Goal: Information Seeking & Learning: Learn about a topic

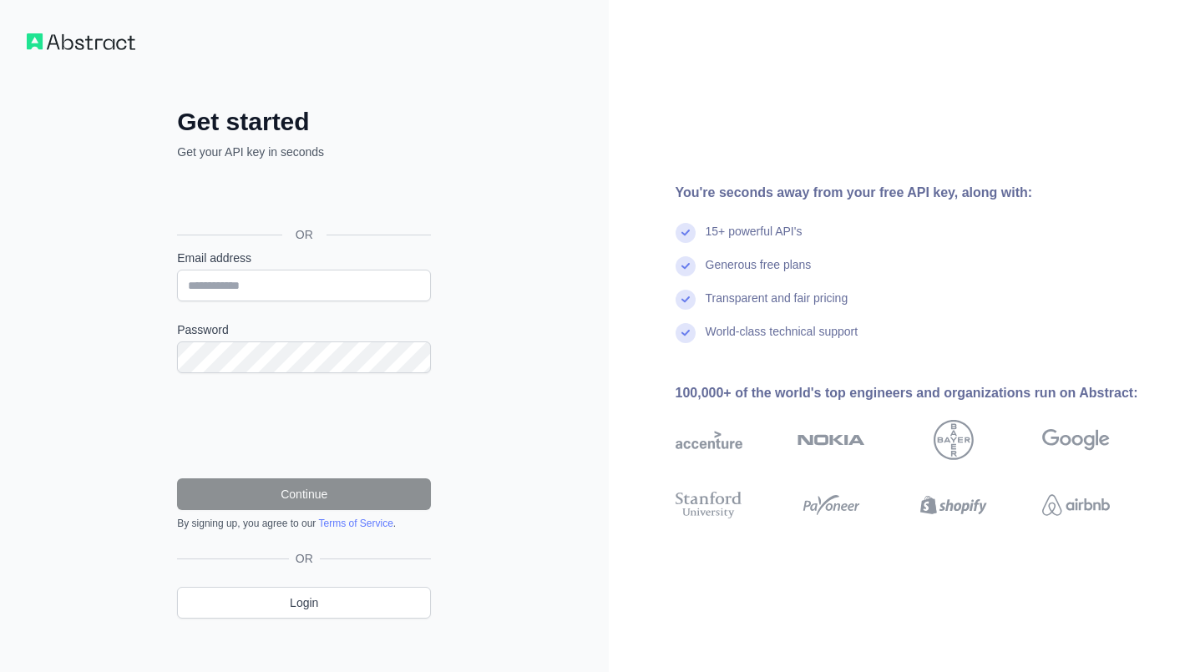
click at [281, 326] on label "Password" at bounding box center [304, 330] width 254 height 17
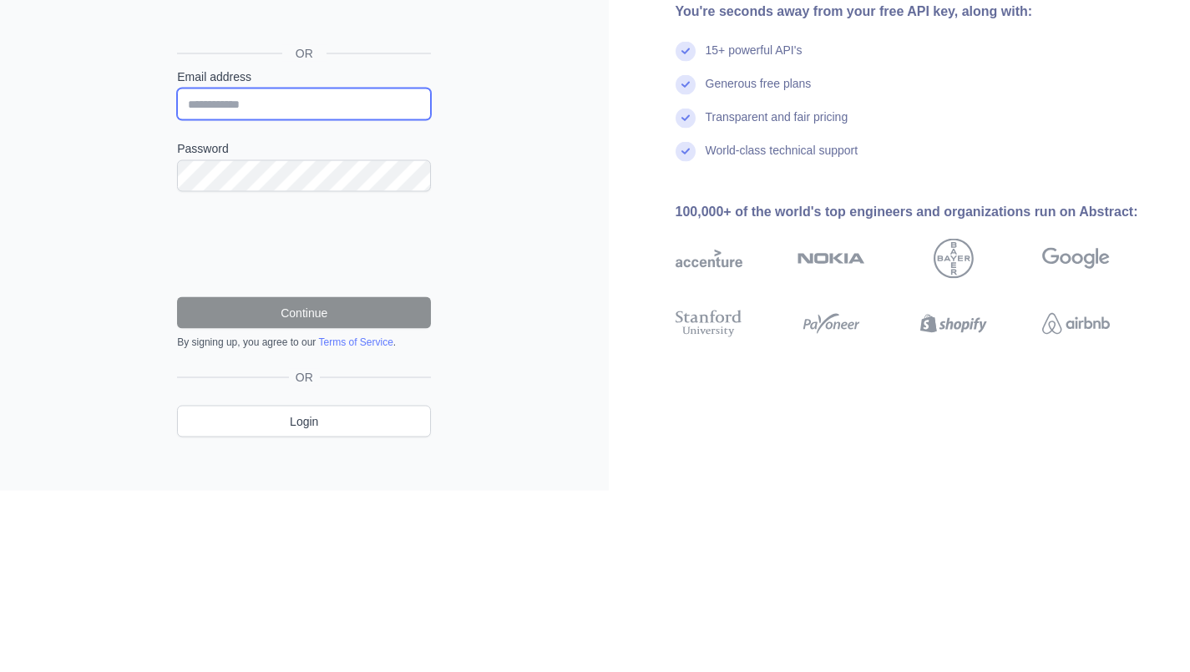
click at [240, 287] on input "Email address" at bounding box center [304, 286] width 254 height 32
type input "**********"
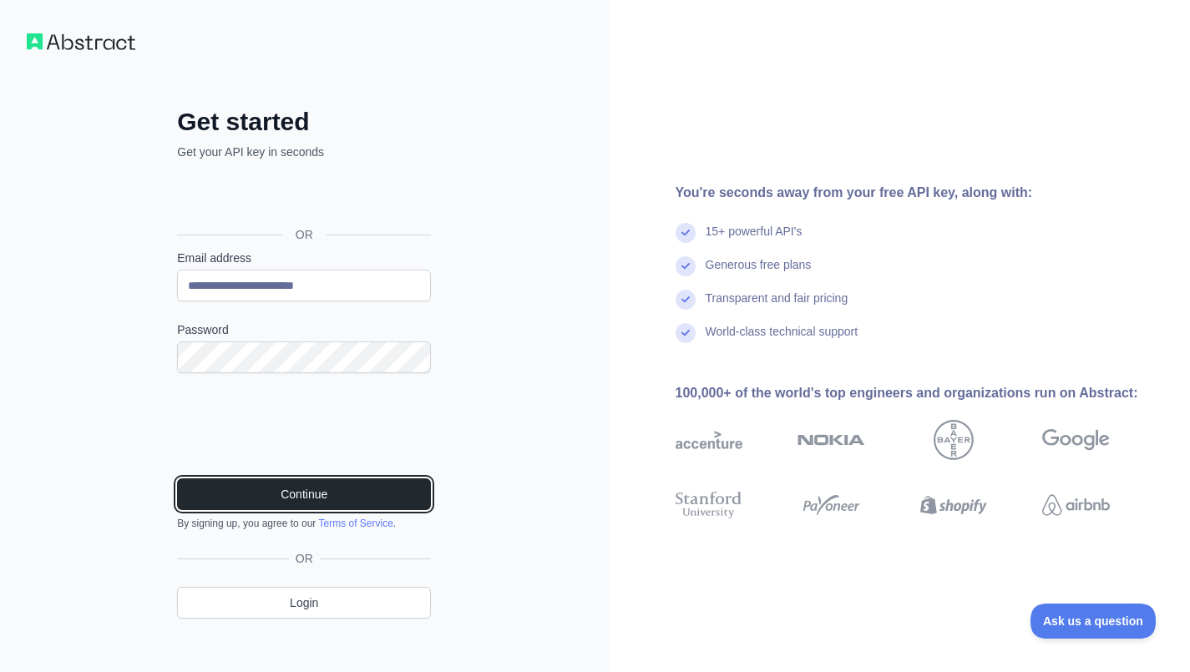
click at [325, 497] on button "Continue" at bounding box center [304, 495] width 254 height 32
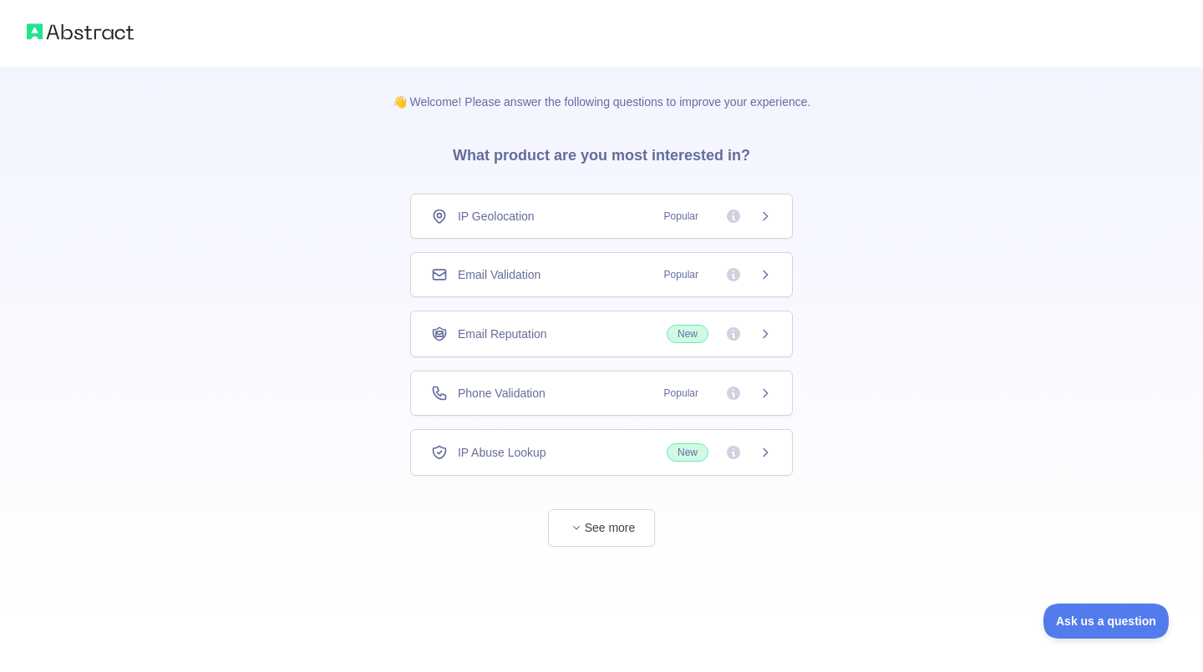
click at [765, 275] on icon at bounding box center [764, 274] width 13 height 13
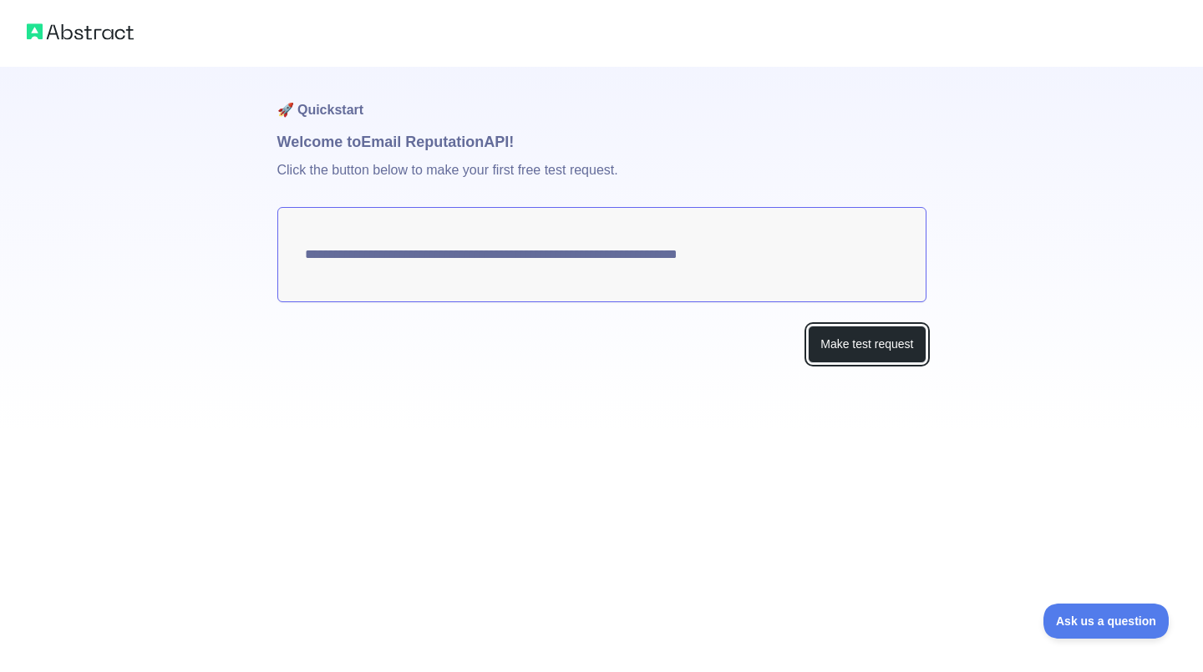
click at [885, 355] on button "Make test request" at bounding box center [867, 345] width 118 height 38
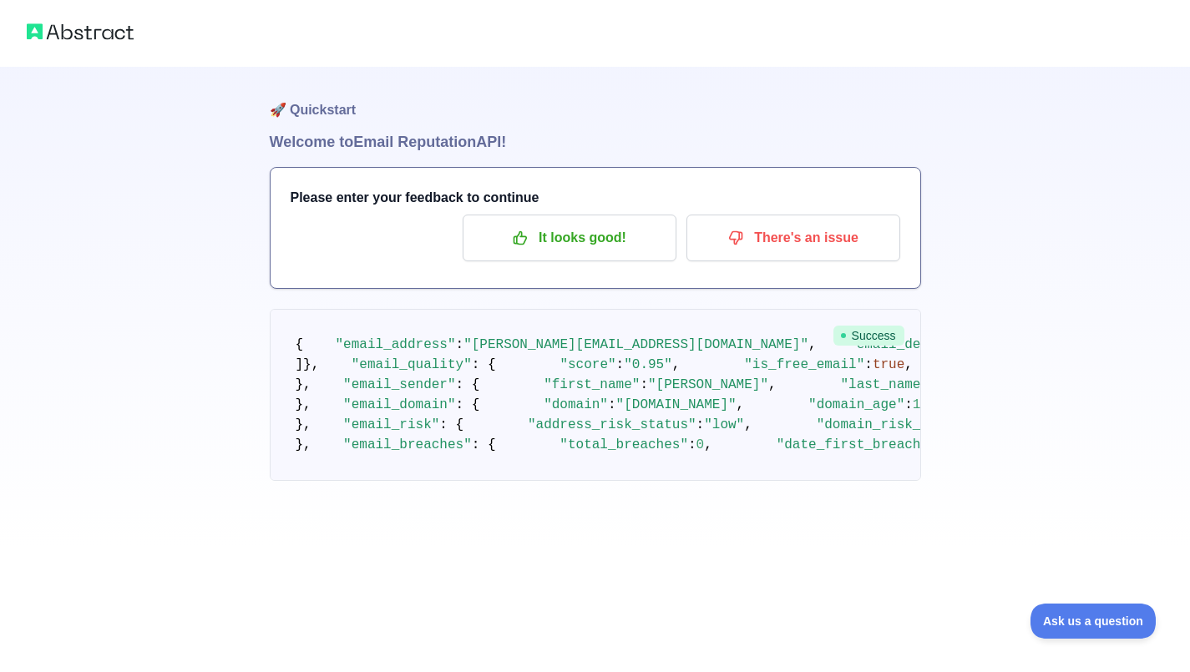
click at [68, 27] on img at bounding box center [80, 31] width 107 height 23
click at [600, 236] on p "It looks good!" at bounding box center [569, 238] width 189 height 28
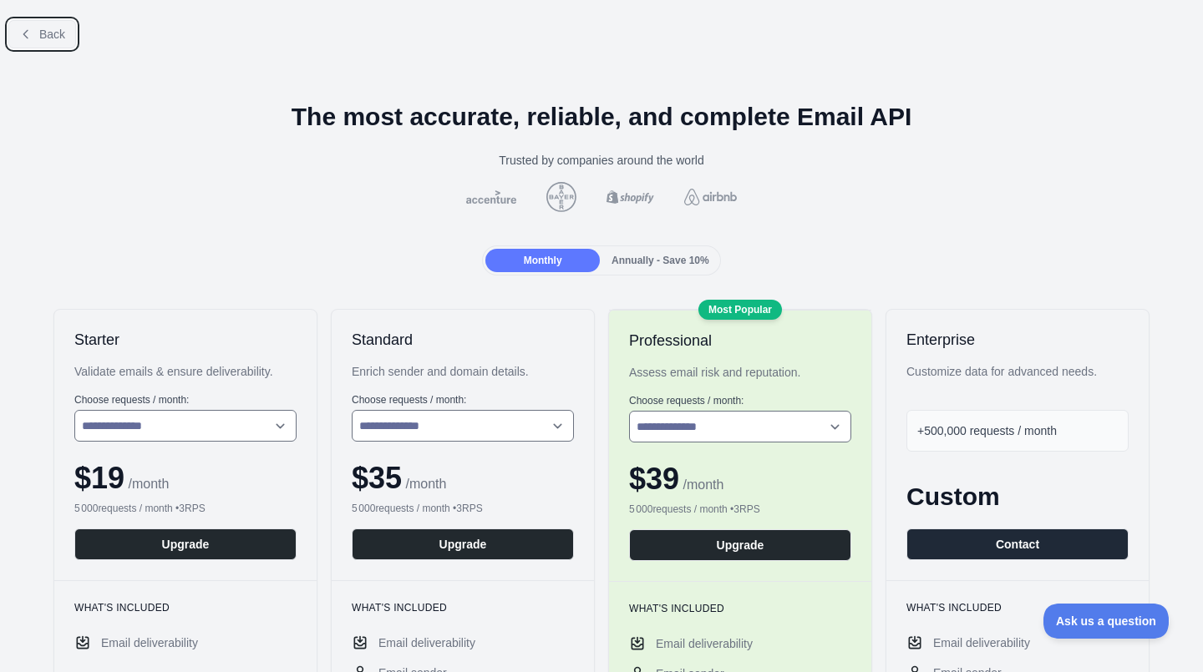
click at [41, 41] on span "Back" at bounding box center [52, 34] width 26 height 13
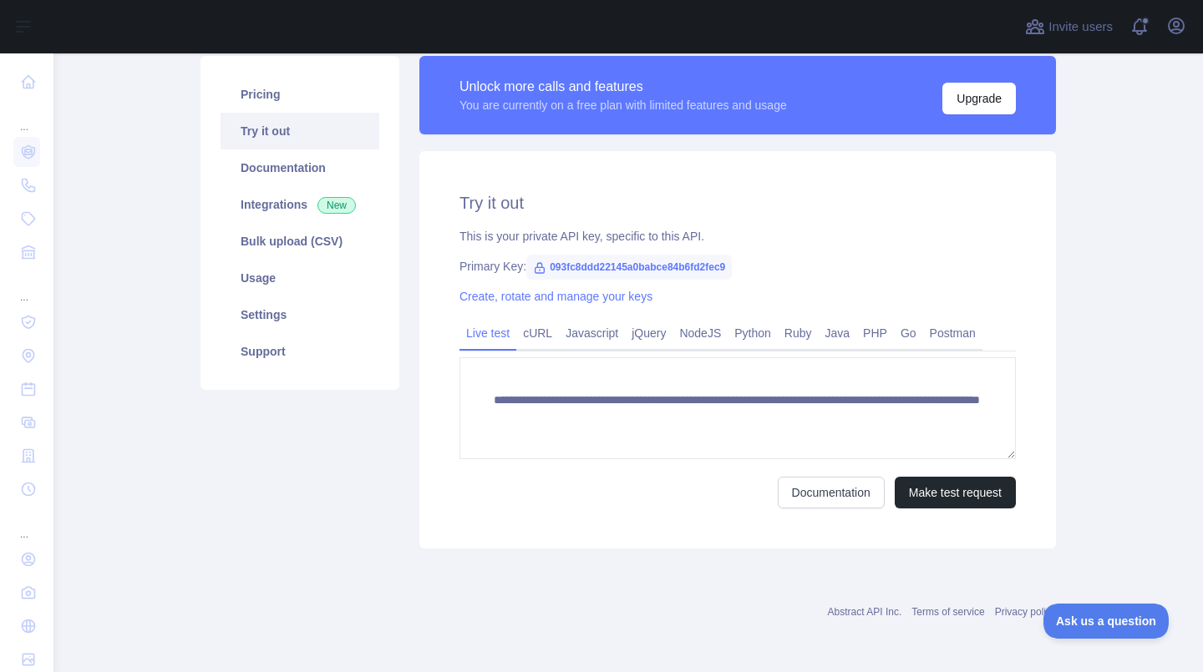
scroll to position [118, 0]
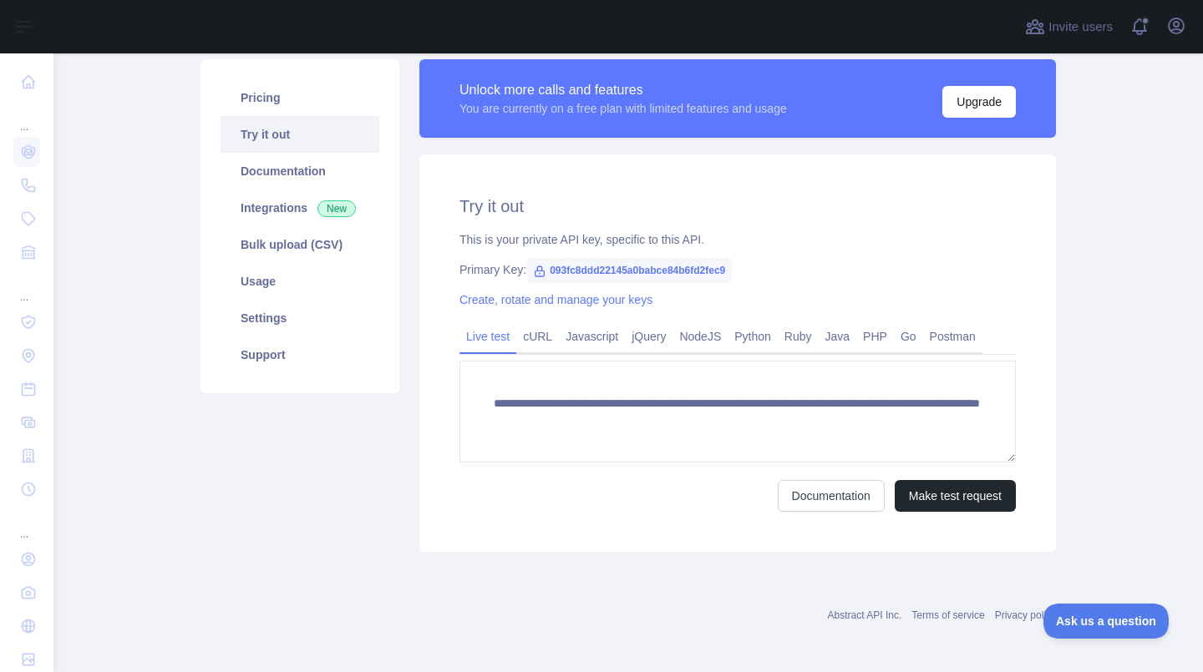
click at [1100, 278] on main "**********" at bounding box center [627, 362] width 1149 height 619
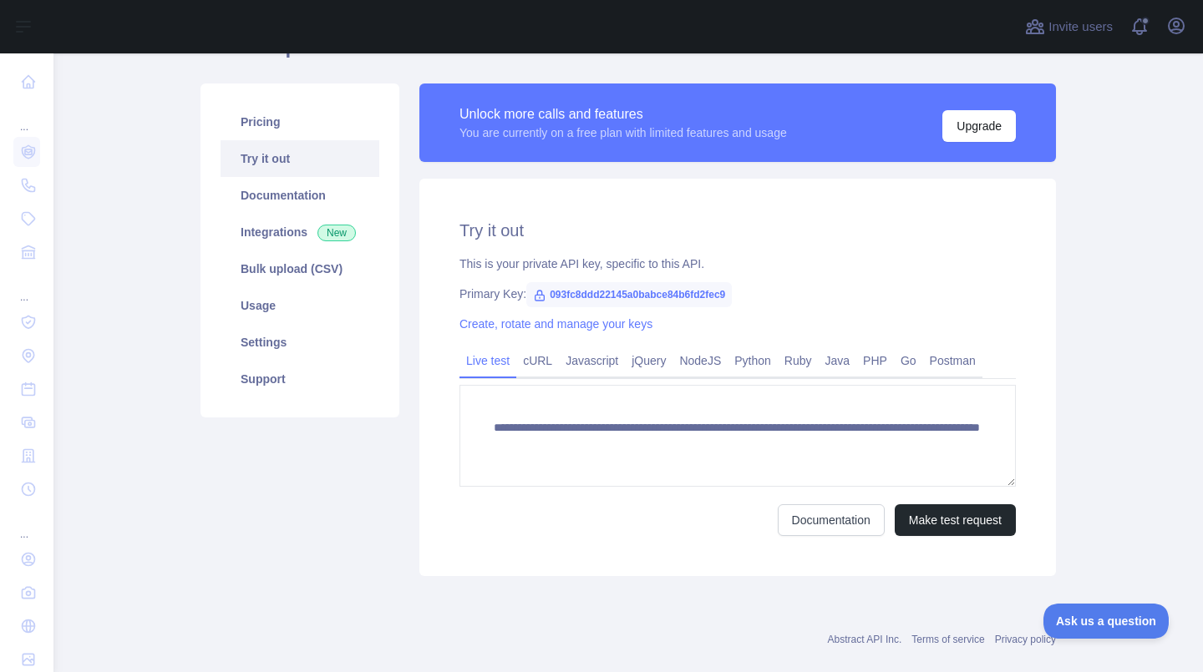
scroll to position [121, 0]
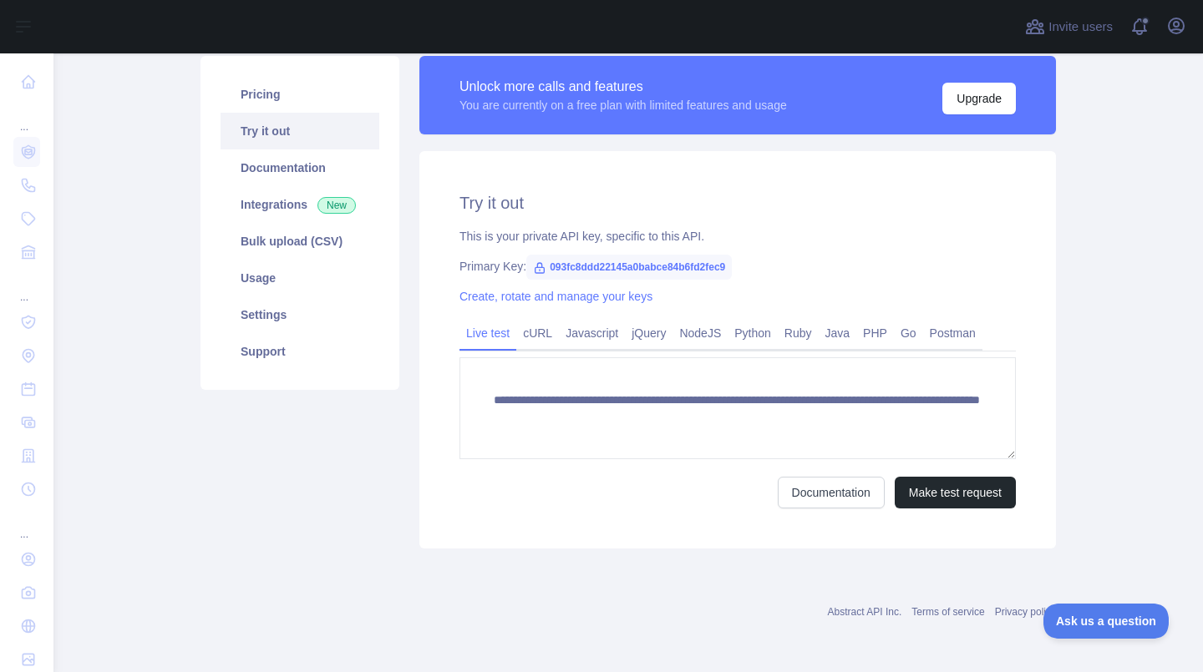
click at [532, 337] on link "cURL" at bounding box center [537, 333] width 43 height 27
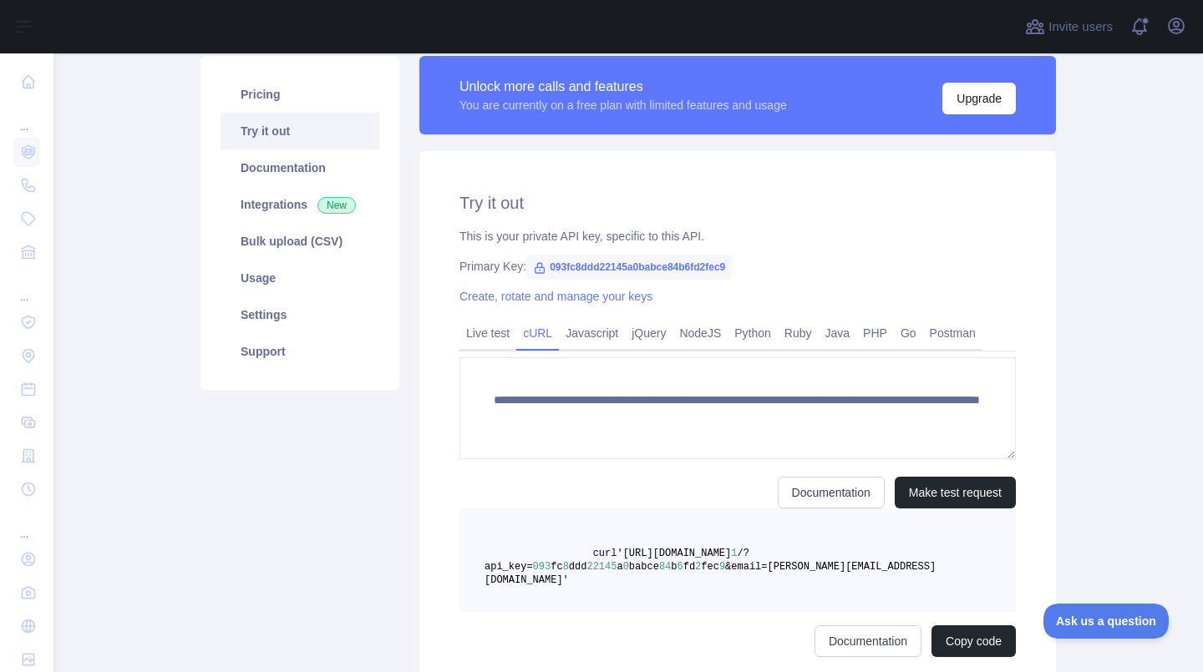
scroll to position [105, 0]
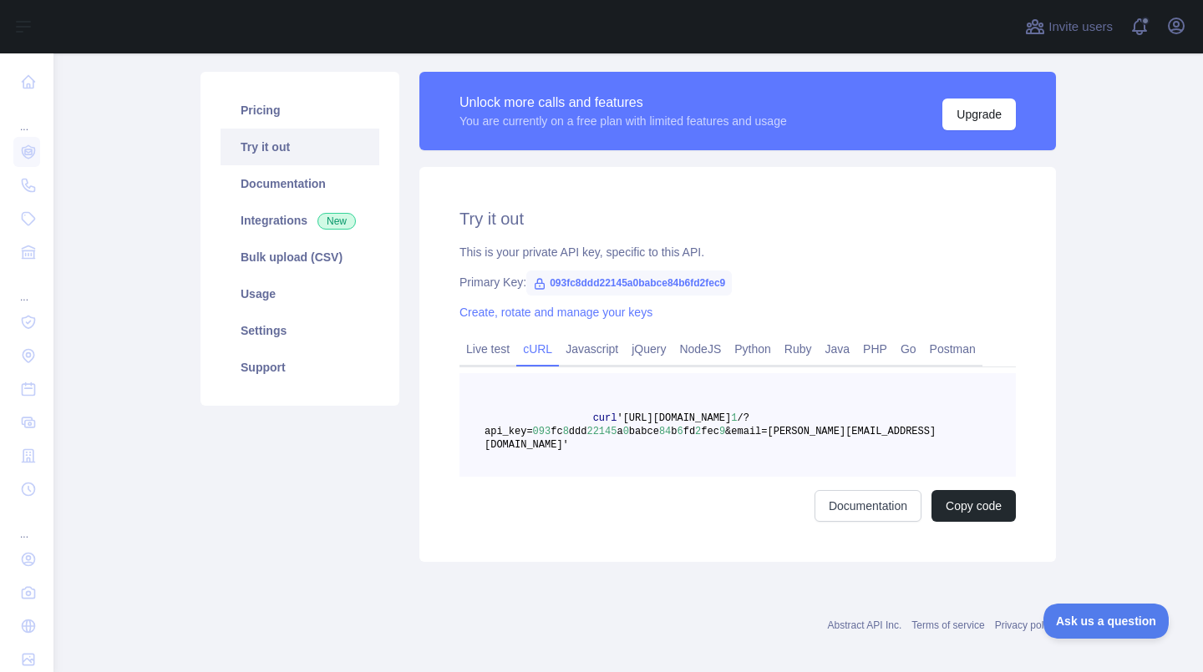
click at [477, 343] on link "Live test" at bounding box center [487, 349] width 57 height 27
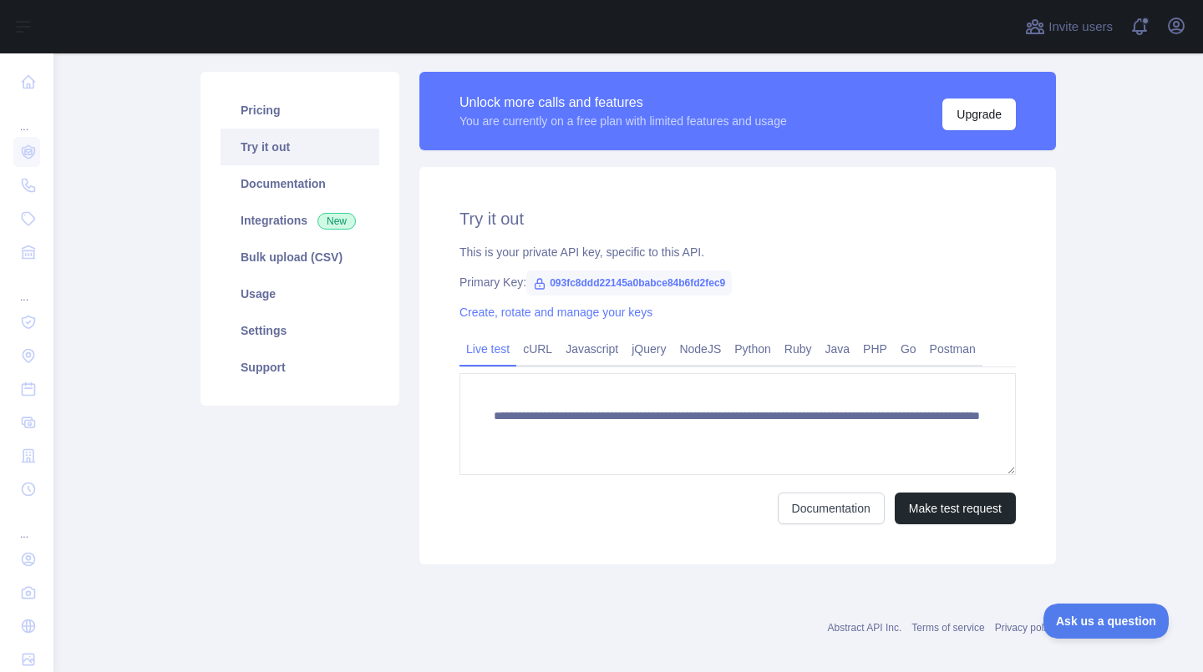
click at [641, 352] on link "jQuery" at bounding box center [649, 349] width 48 height 27
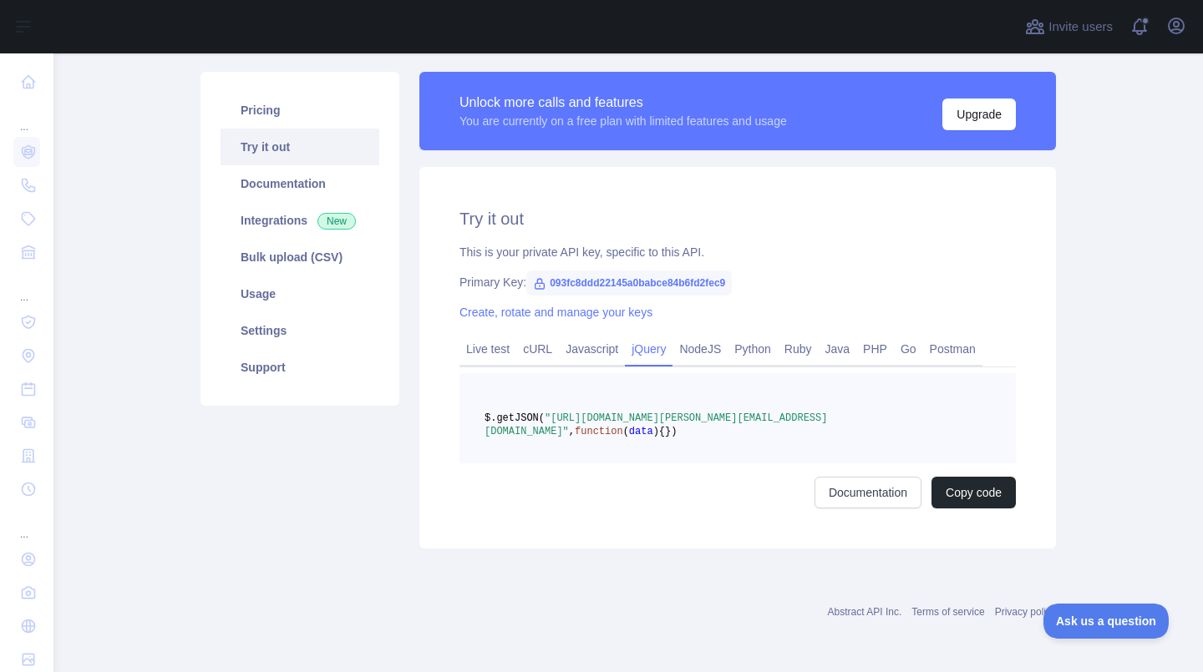
copy span ""[URL][DOMAIN_NAME][PERSON_NAME][EMAIL_ADDRESS][DOMAIN_NAME]""
click at [1055, 263] on div "Unlock more calls and features You are currently on a free plan with limited fe…" at bounding box center [737, 310] width 656 height 477
click at [484, 347] on link "Live test" at bounding box center [487, 349] width 57 height 27
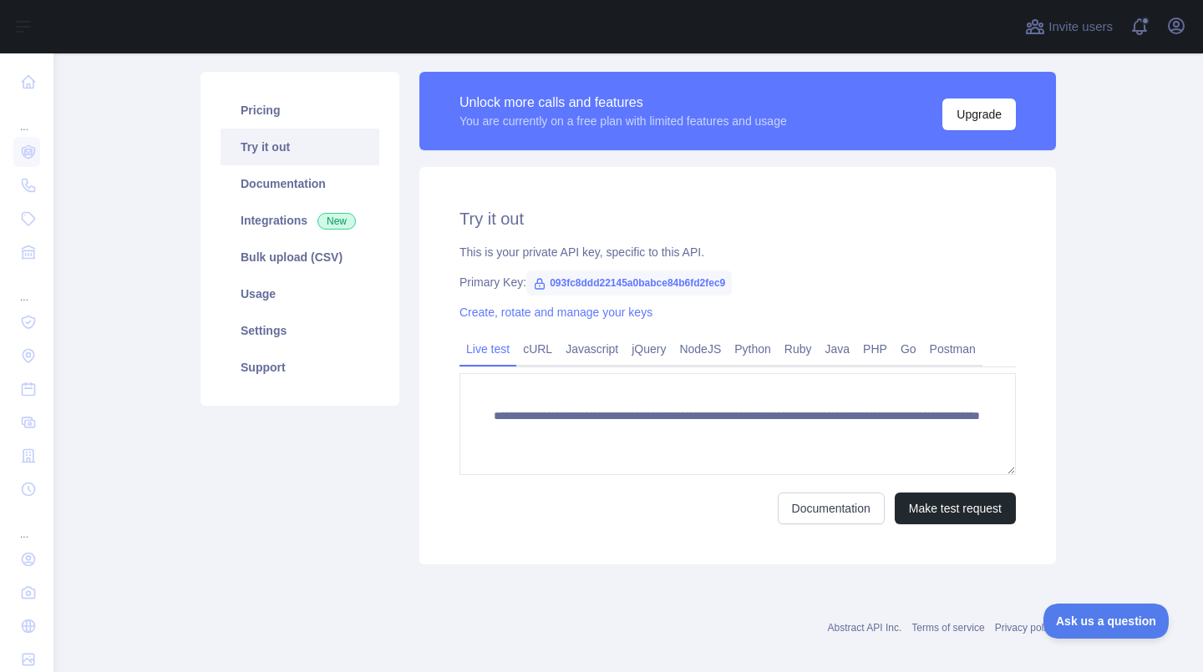
click at [691, 354] on link "NodeJS" at bounding box center [699, 349] width 55 height 27
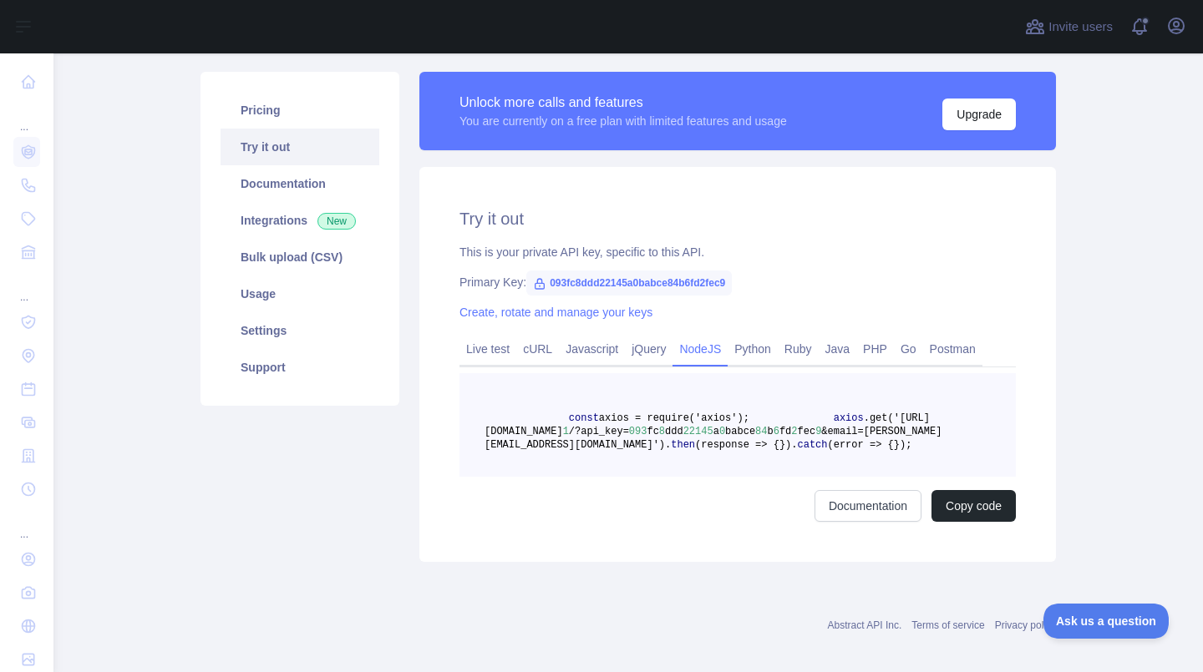
click at [481, 355] on link "Live test" at bounding box center [487, 349] width 57 height 27
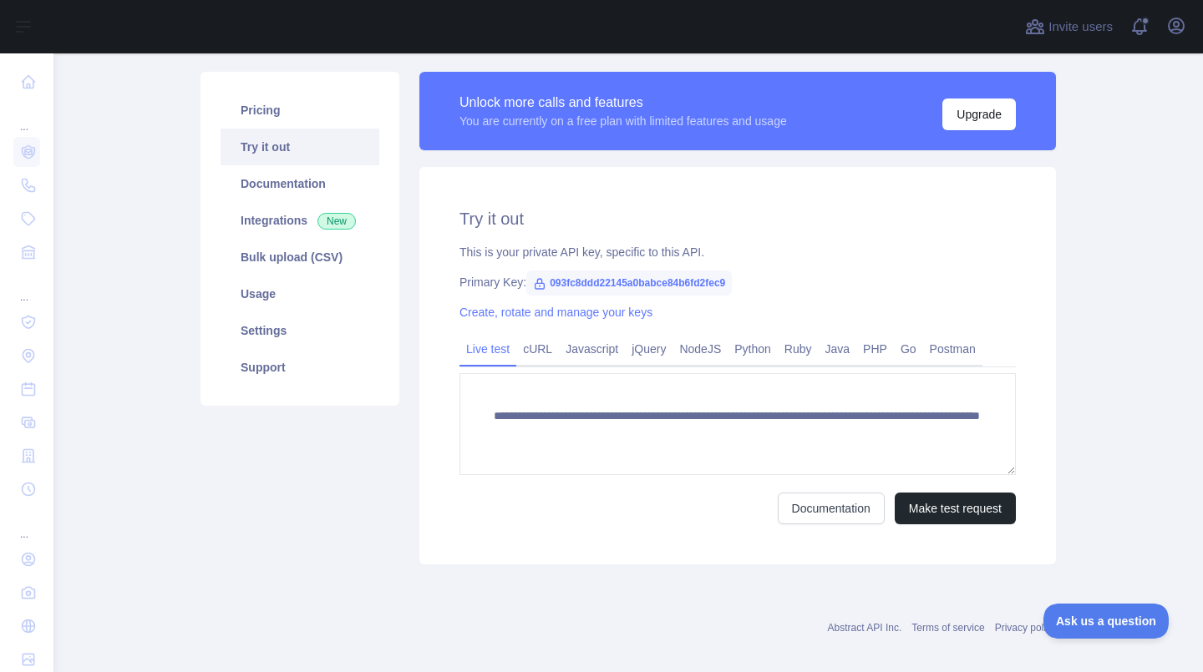
scroll to position [121, 0]
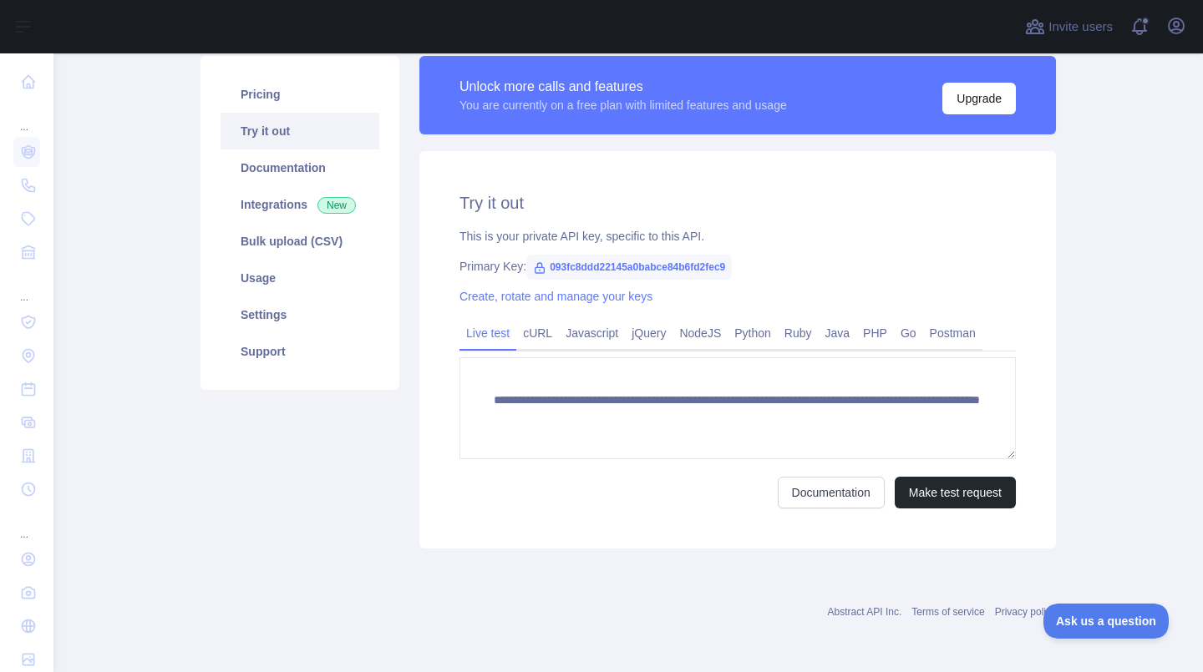
click at [823, 498] on link "Documentation" at bounding box center [831, 493] width 107 height 32
click at [529, 339] on link "cURL" at bounding box center [537, 333] width 43 height 27
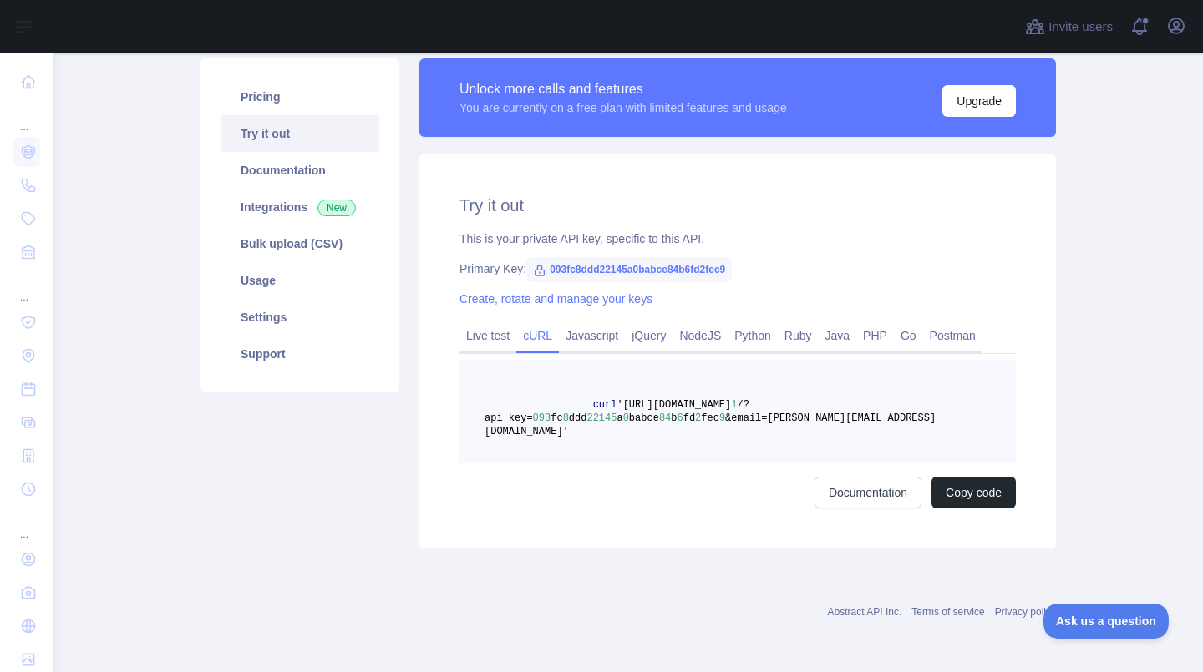
scroll to position [105, 0]
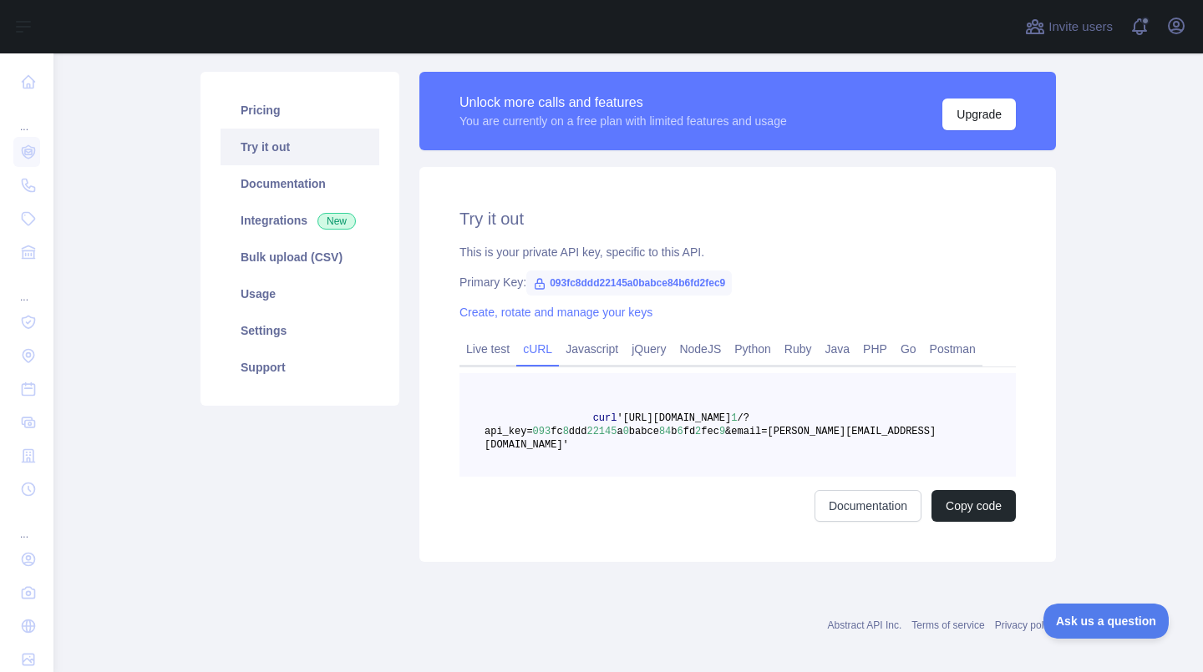
click at [489, 361] on link "Live test" at bounding box center [487, 349] width 57 height 27
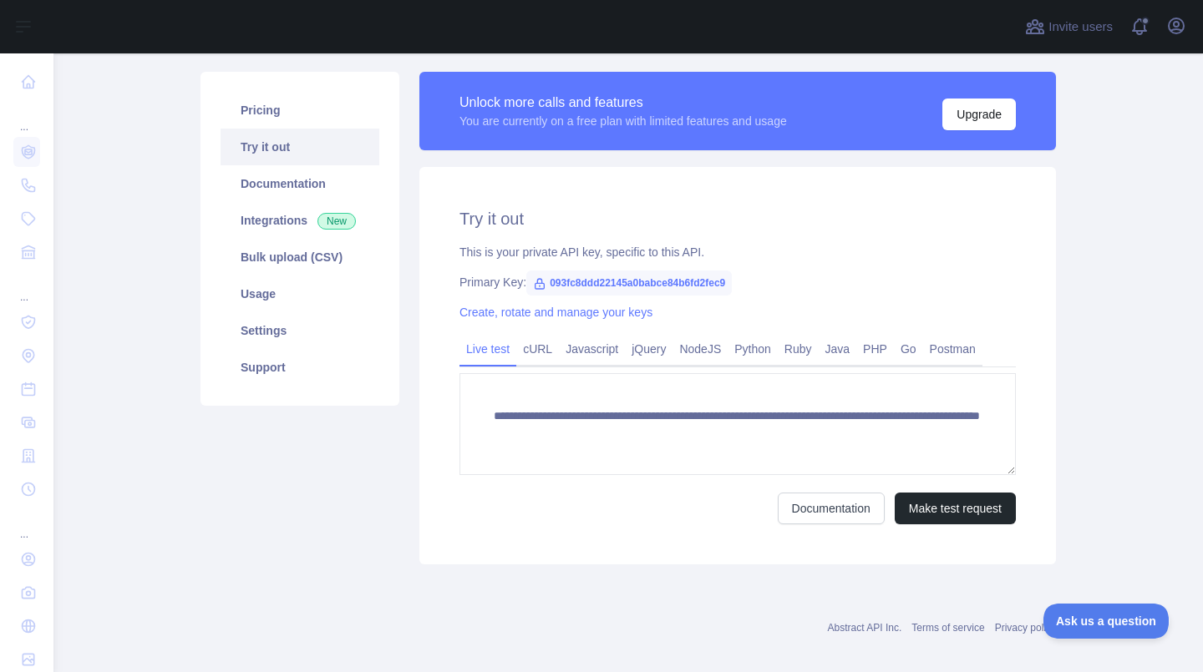
click at [961, 506] on button "Make test request" at bounding box center [954, 509] width 121 height 32
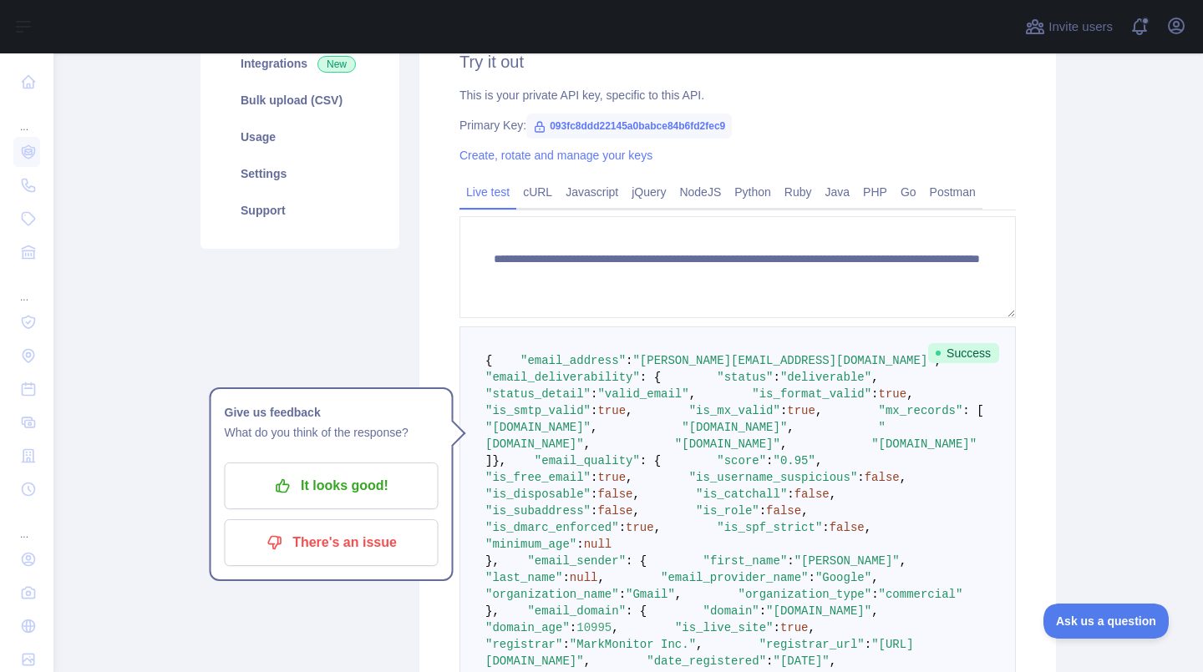
scroll to position [175, 0]
